Goal: Information Seeking & Learning: Learn about a topic

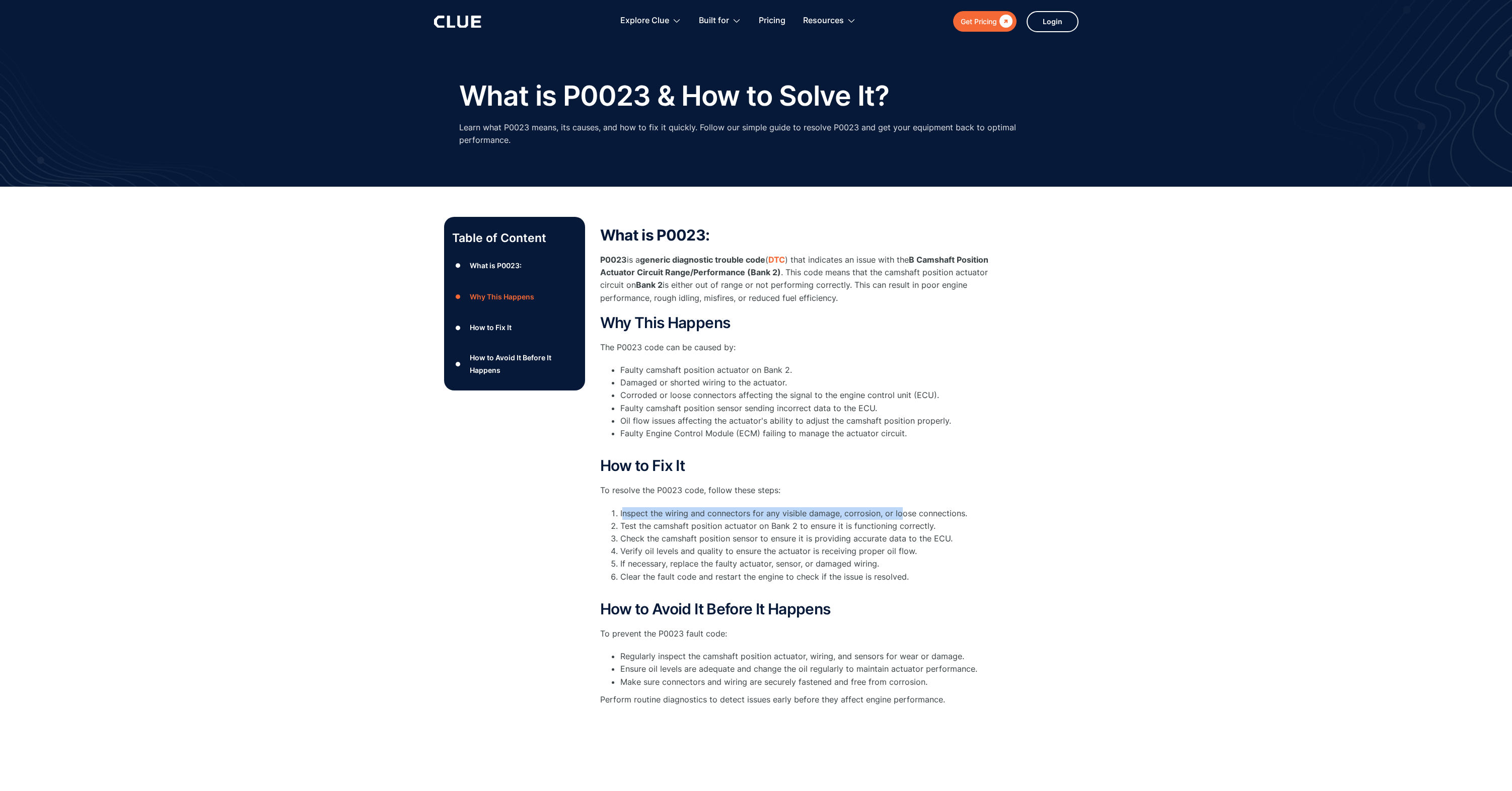
drag, startPoint x: 623, startPoint y: 515, endPoint x: 901, endPoint y: 515, distance: 278.0
click at [901, 515] on li "Inspect the wiring and connectors for any visible damage, corrosion, or loose c…" at bounding box center [811, 513] width 383 height 13
click at [969, 598] on div "What is P0023: P0023 is a generic diagnostic trouble code ( DTC ) that indicate…" at bounding box center [801, 471] width 403 height 490
drag, startPoint x: 615, startPoint y: 537, endPoint x: 911, endPoint y: 538, distance: 296.0
click at [911, 539] on li "Check the camshaft position sensor to ensure it is providing accurate data to t…" at bounding box center [811, 538] width 383 height 13
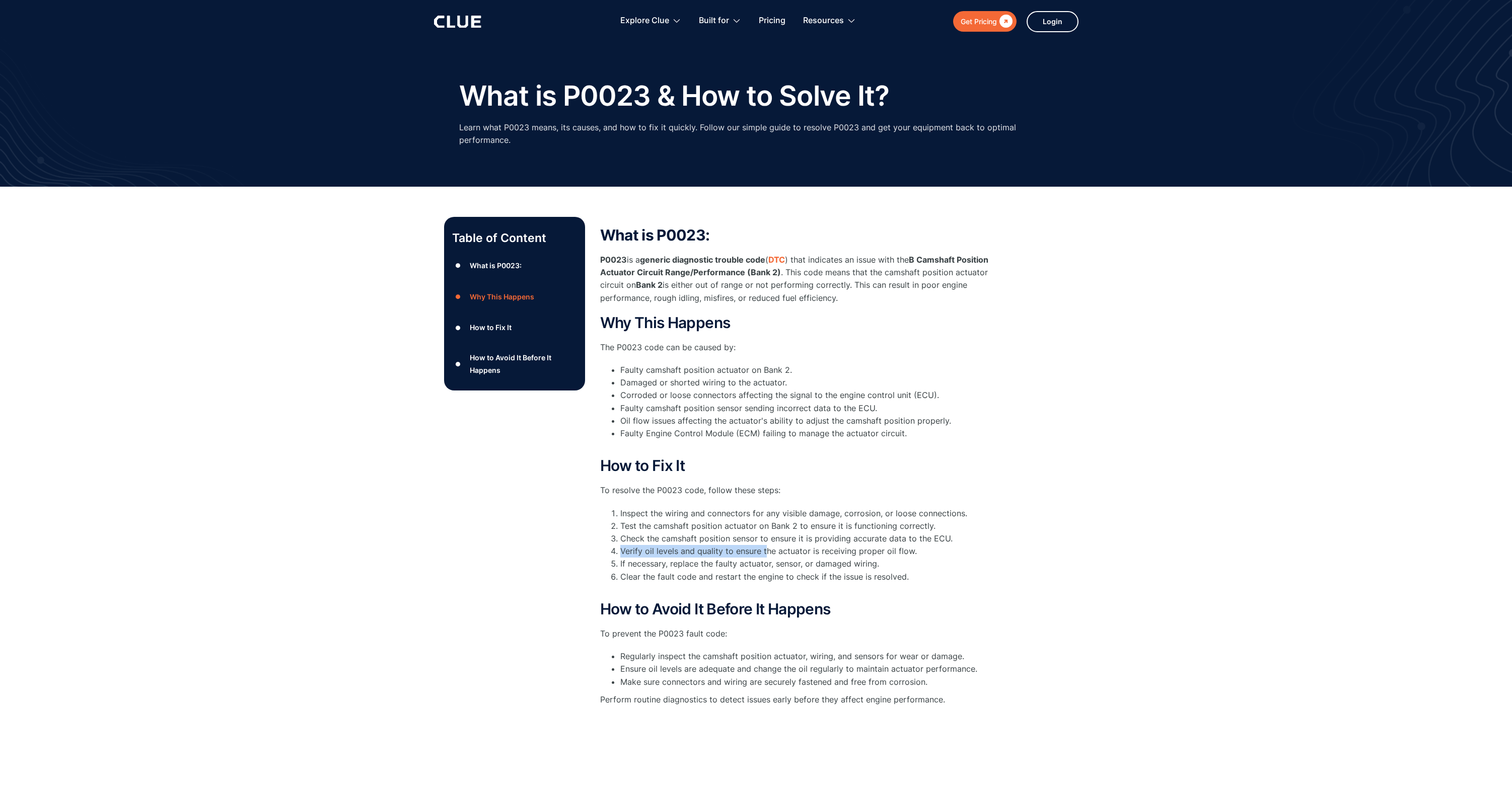
drag, startPoint x: 622, startPoint y: 552, endPoint x: 764, endPoint y: 557, distance: 142.1
click at [764, 557] on li "Verify oil levels and quality to ensure the actuator is receiving proper oil fl…" at bounding box center [811, 551] width 383 height 13
drag, startPoint x: 624, startPoint y: 568, endPoint x: 817, endPoint y: 570, distance: 193.0
click at [817, 570] on ol "Inspect the wiring and connectors for any visible damage, corrosion, or loose c…" at bounding box center [801, 552] width 403 height 89
drag, startPoint x: 636, startPoint y: 270, endPoint x: 740, endPoint y: 270, distance: 104.0
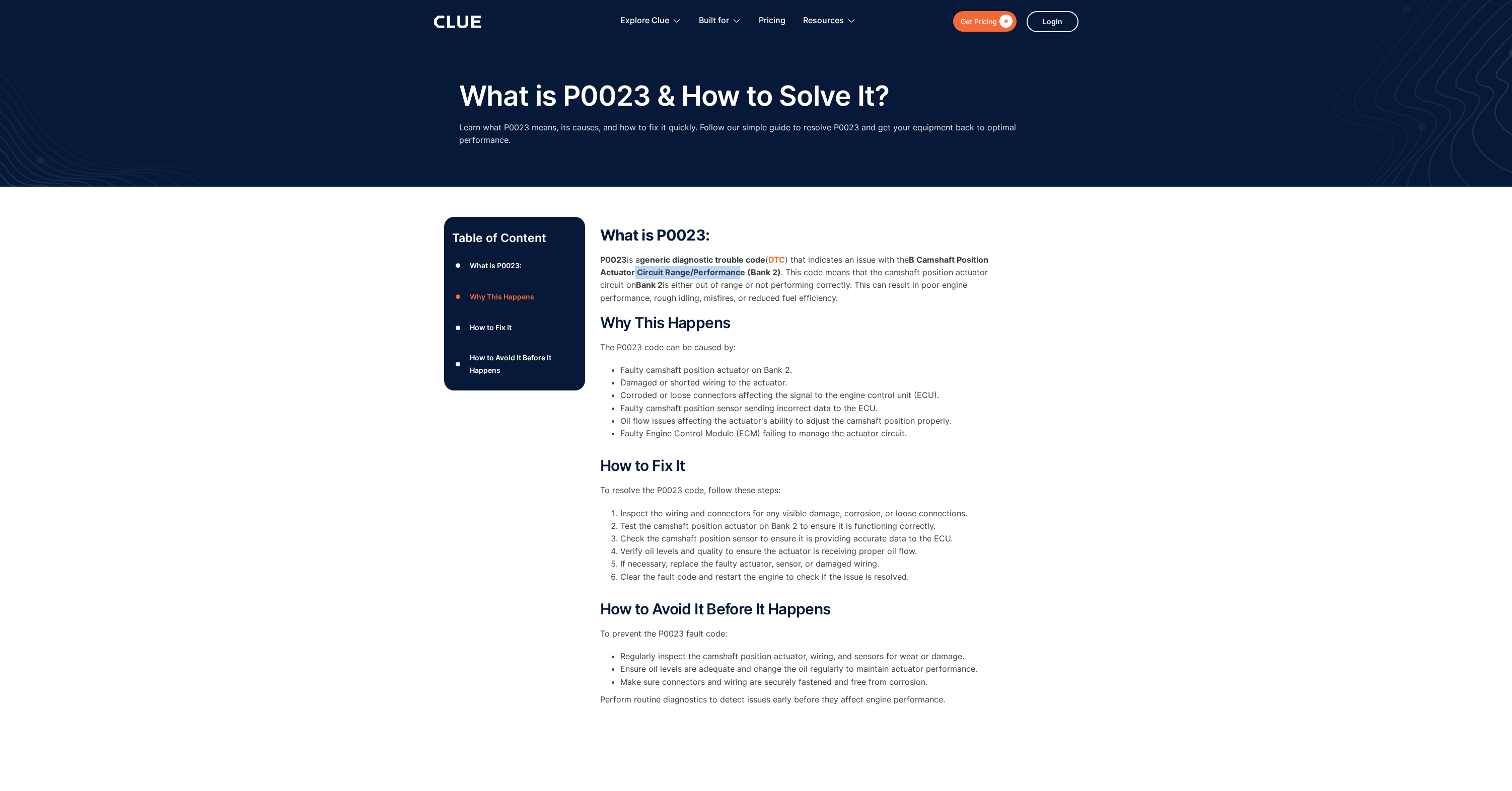
click at [740, 270] on strong "B Camshaft Position Actuator Circuit Range/Performance (Bank 2)" at bounding box center [795, 265] width 388 height 23
click at [747, 270] on strong "B Camshaft Position Actuator Circuit Range/Performance (Bank 2)" at bounding box center [795, 265] width 388 height 23
drag, startPoint x: 785, startPoint y: 270, endPoint x: 1008, endPoint y: 274, distance: 223.0
click at [1008, 274] on div "Table of Content ● What is P0023: ● Why This Happens ● How to Fix It ● How to A…" at bounding box center [756, 476] width 625 height 520
drag, startPoint x: 674, startPoint y: 284, endPoint x: 833, endPoint y: 287, distance: 159.0
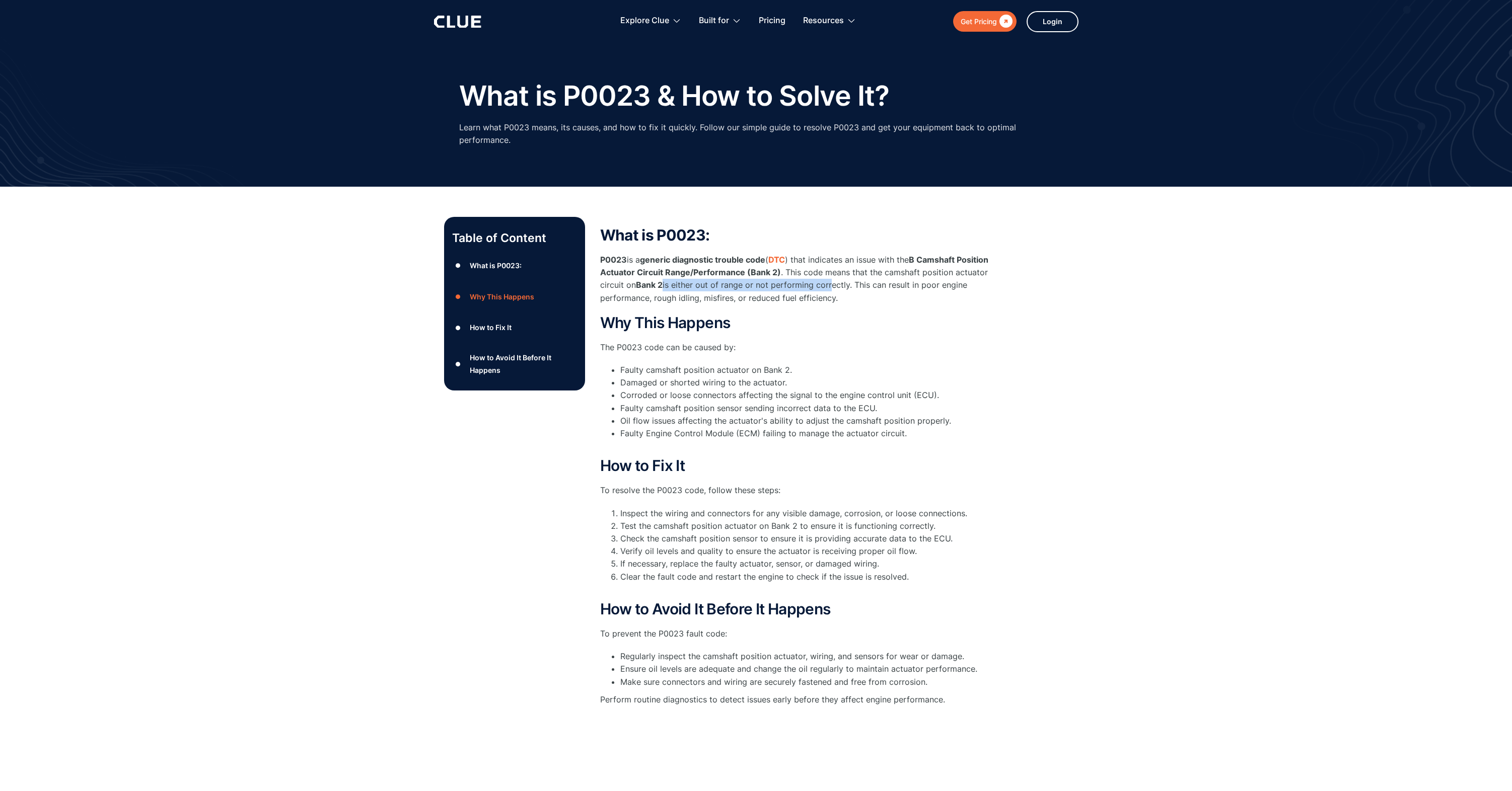
click at [833, 287] on p "P0023 is a generic diagnostic trouble code ( DTC ) that indicates an issue with…" at bounding box center [801, 279] width 403 height 51
click at [856, 300] on p "P0023 is a generic diagnostic trouble code ( DTC ) that indicates an issue with…" at bounding box center [801, 279] width 403 height 51
